Goal: Task Accomplishment & Management: Manage account settings

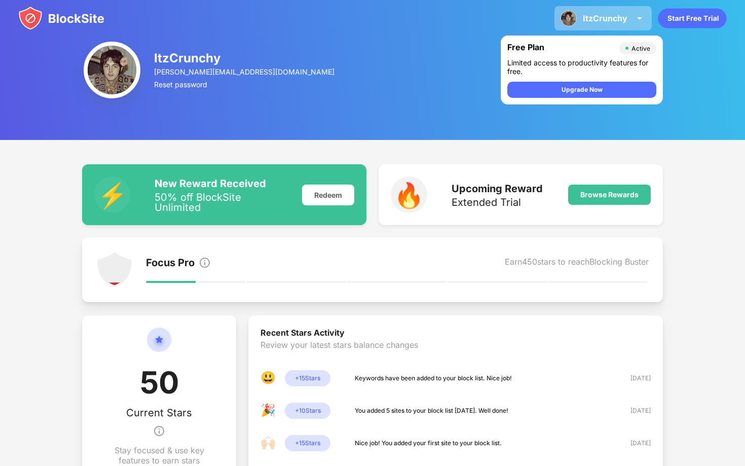
click at [595, 22] on div "ItzCrunchy" at bounding box center [605, 18] width 45 height 10
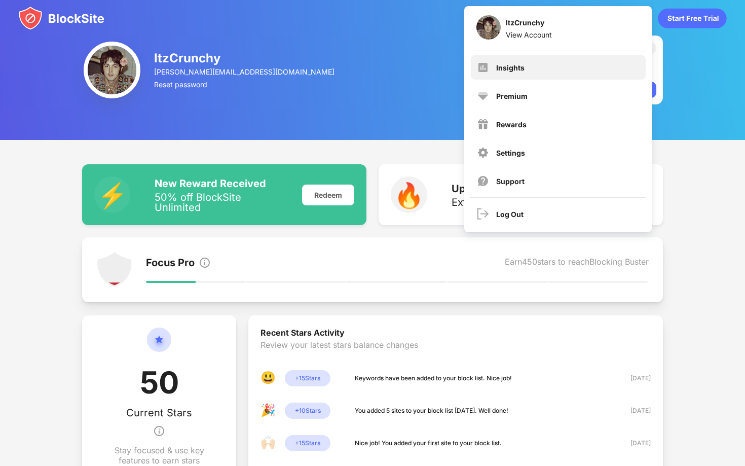
click at [586, 72] on div "Insights" at bounding box center [558, 67] width 175 height 24
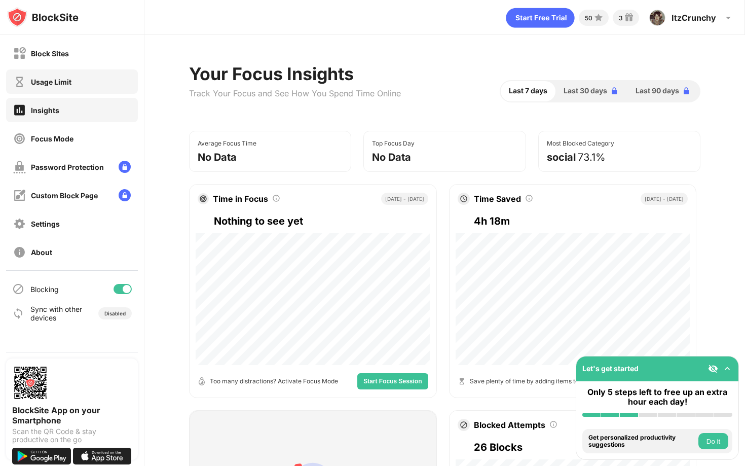
click at [81, 76] on div "Usage Limit" at bounding box center [72, 81] width 132 height 24
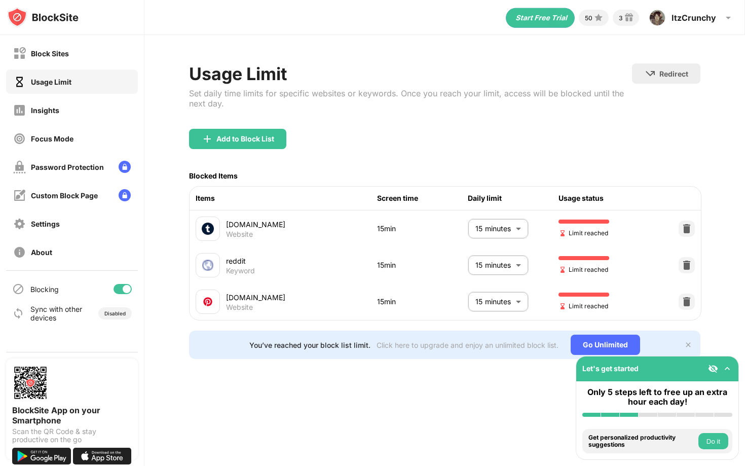
click at [67, 38] on div "Block Sites Usage Limit Insights Focus Mode Password Protection Custom Block Pa…" at bounding box center [72, 152] width 144 height 235
click at [66, 48] on div "Block Sites" at bounding box center [41, 53] width 56 height 13
